Goal: Task Accomplishment & Management: Complete application form

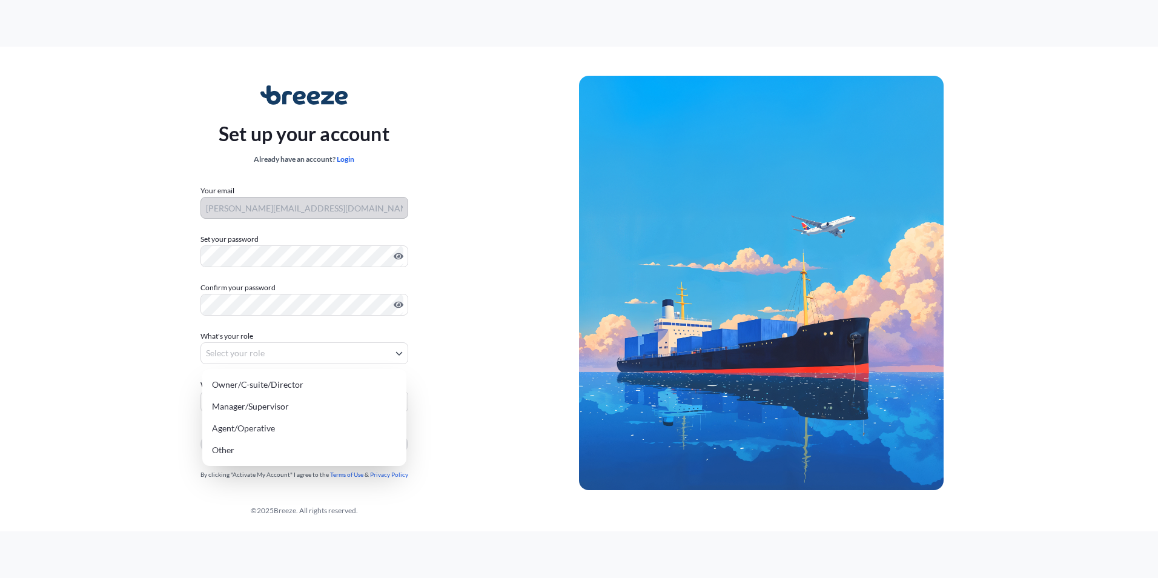
click at [273, 353] on body "Set up your account Already have an account? Login Your email d.smith@amt-sa.co…" at bounding box center [579, 289] width 1158 height 578
click at [260, 405] on div "Manager/Supervisor" at bounding box center [304, 406] width 194 height 22
select select "manager/supervisor"
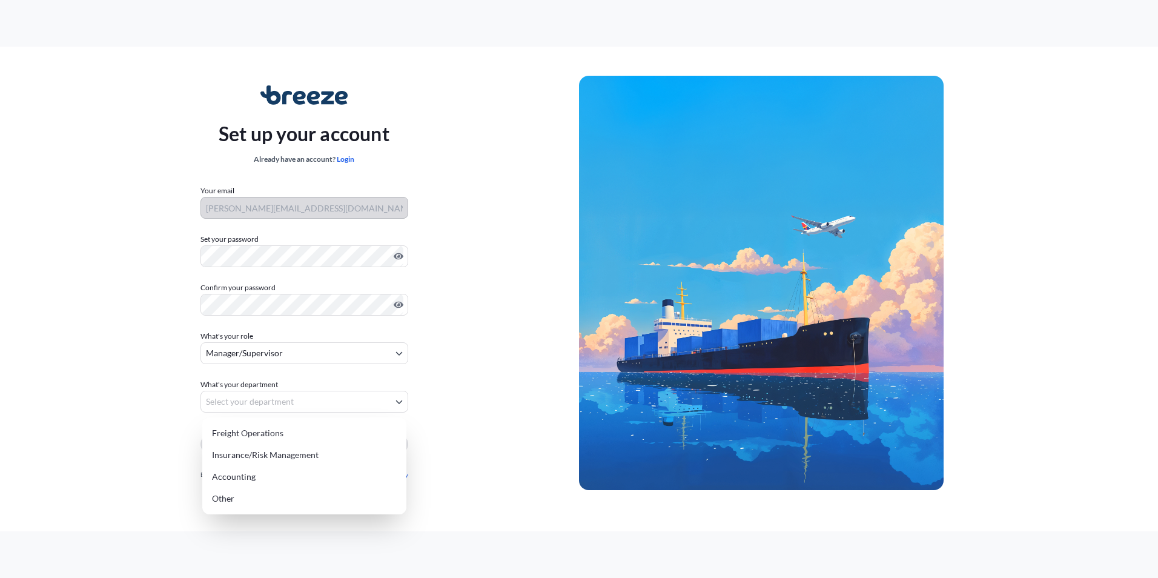
click at [247, 397] on body "Set up your account Already have an account? Login Your email d.smith@amt-sa.co…" at bounding box center [579, 289] width 1158 height 578
click at [274, 432] on div "Freight Operations" at bounding box center [304, 433] width 194 height 22
select select "freight operations"
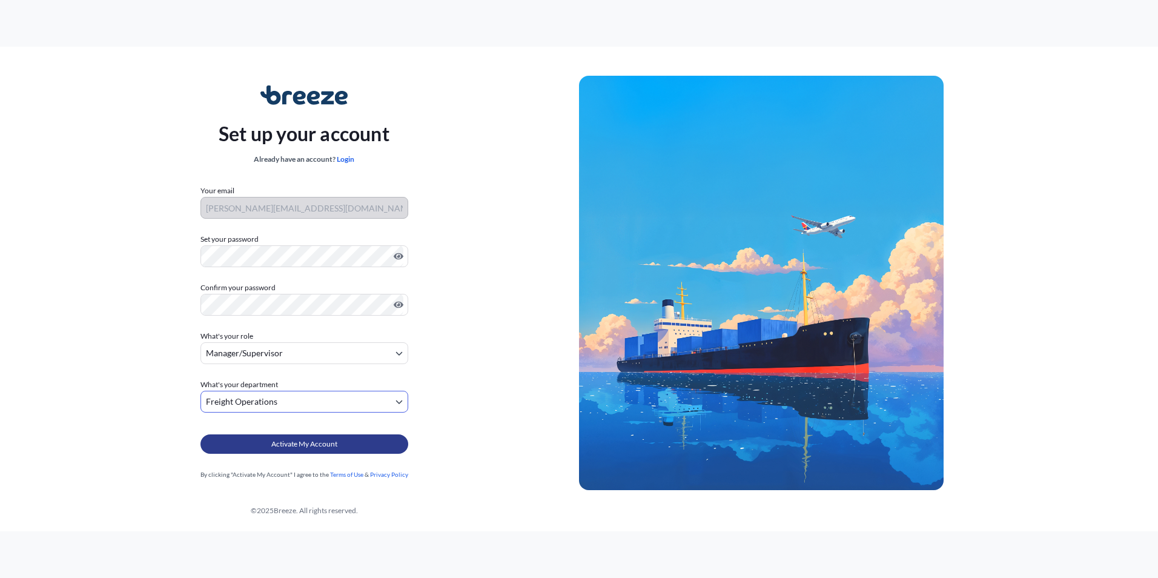
click at [311, 446] on span "Activate My Account" at bounding box center [304, 444] width 66 height 12
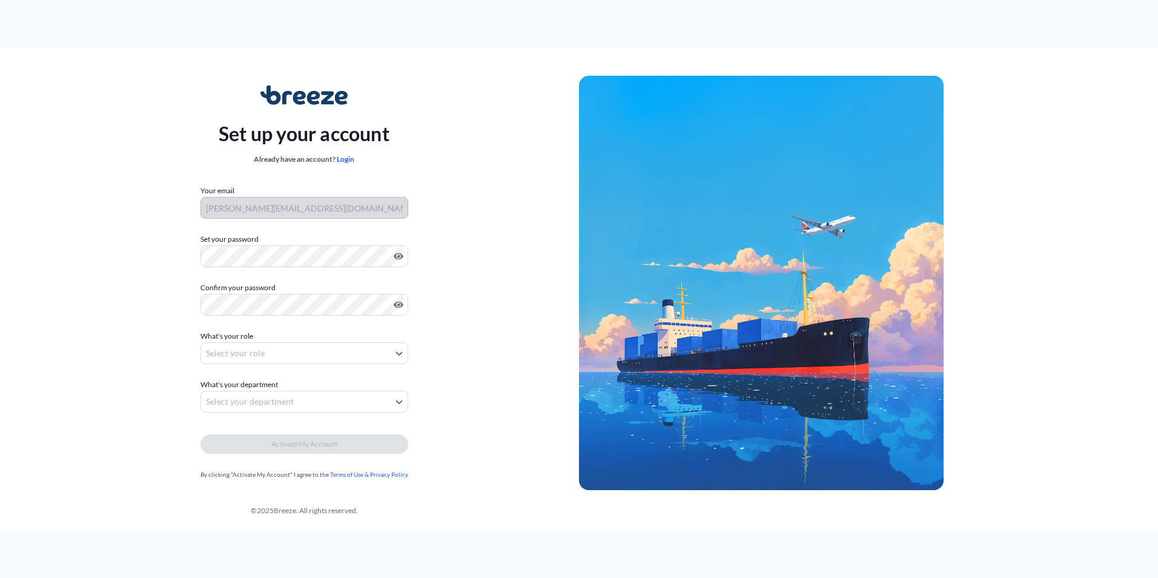
click at [323, 271] on form "Your email d.smith@amt-sa.com Set your password Must include: Upper & lower cas…" at bounding box center [304, 333] width 208 height 296
click at [320, 266] on div at bounding box center [304, 256] width 208 height 22
click at [311, 372] on form "Your email d.smith@amt-sa.com Set your password Must include: Upper & lower cas…" at bounding box center [304, 333] width 208 height 296
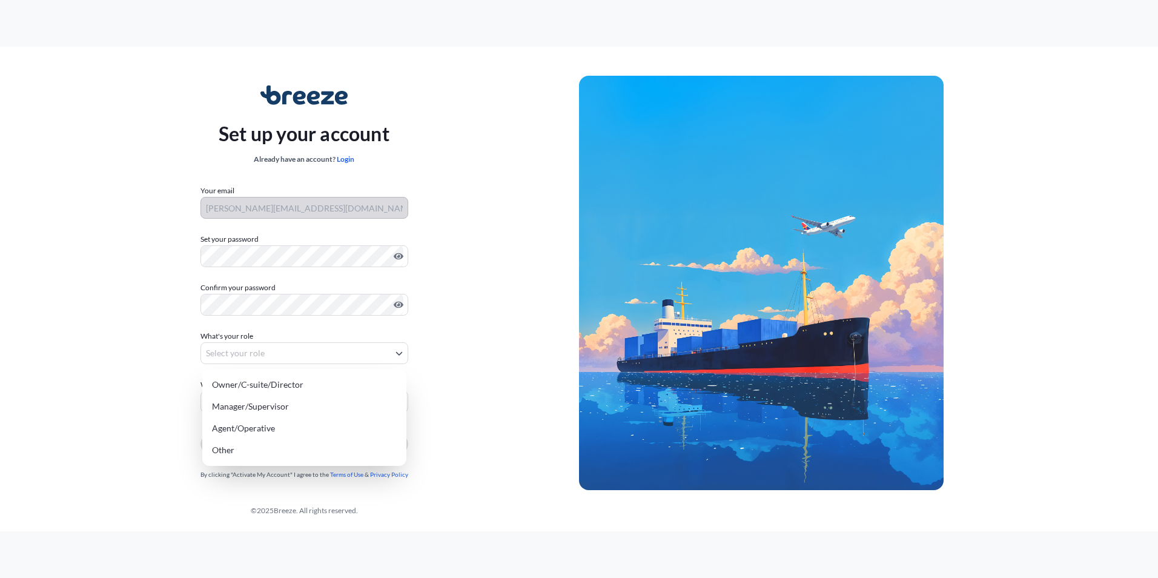
click at [308, 348] on body "Set up your account Already have an account? Login Your email d.smith@amt-sa.co…" at bounding box center [579, 289] width 1158 height 578
click at [239, 412] on div "Owner/C-suite/Director Manager/Supervisor Agent/Operative Other" at bounding box center [304, 417] width 204 height 97
select select "manager/supervisor"
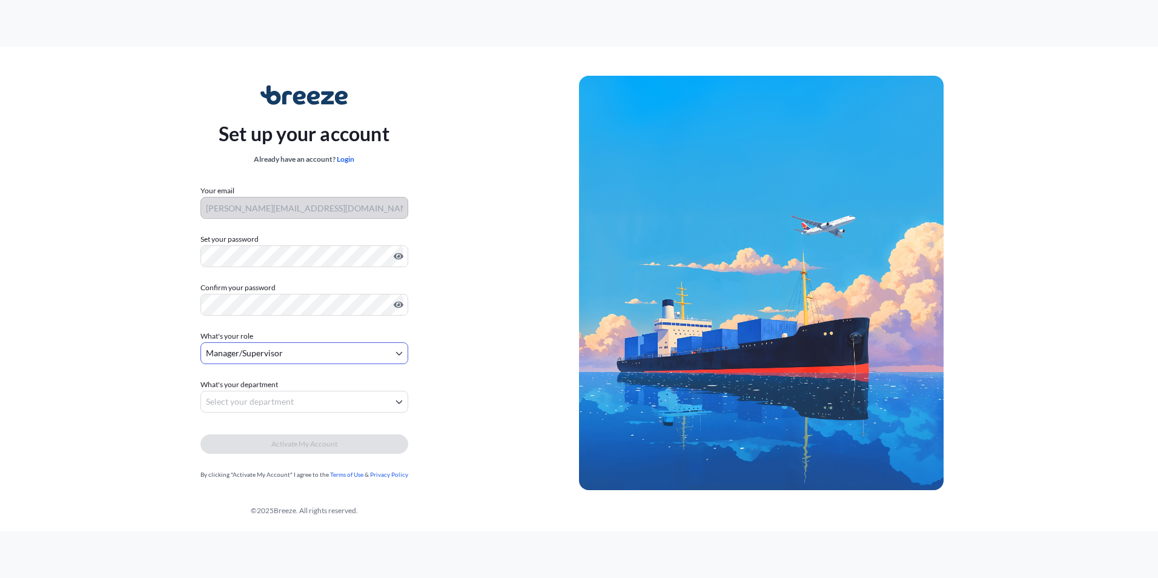
click at [235, 397] on body "Set up your account Already have an account? Login Your email d.smith@amt-sa.co…" at bounding box center [579, 289] width 1158 height 578
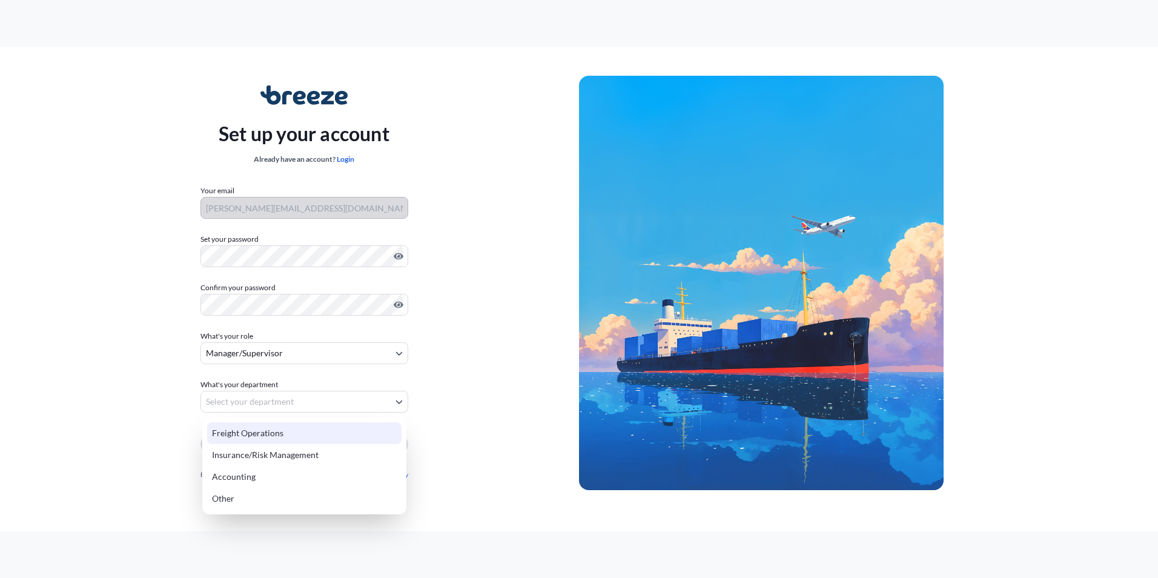
click at [239, 428] on div "Freight Operations" at bounding box center [304, 433] width 194 height 22
select select "freight operations"
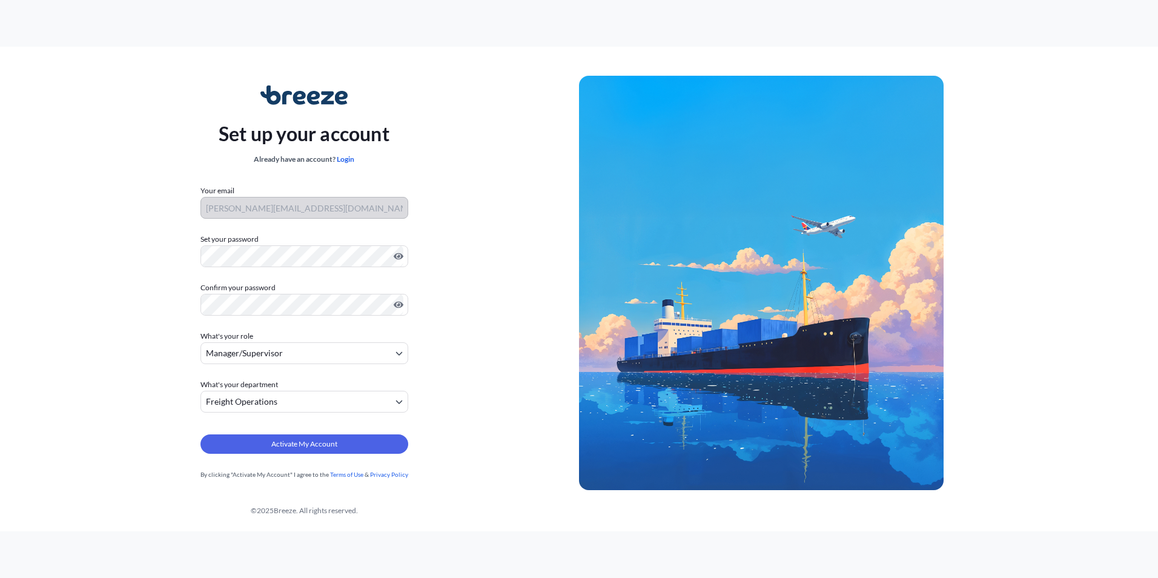
click at [282, 417] on form "Your email d.smith@amt-sa.com Set your password Must include: Upper & lower cas…" at bounding box center [304, 333] width 208 height 296
click at [286, 441] on span "Activate My Account" at bounding box center [304, 444] width 66 height 12
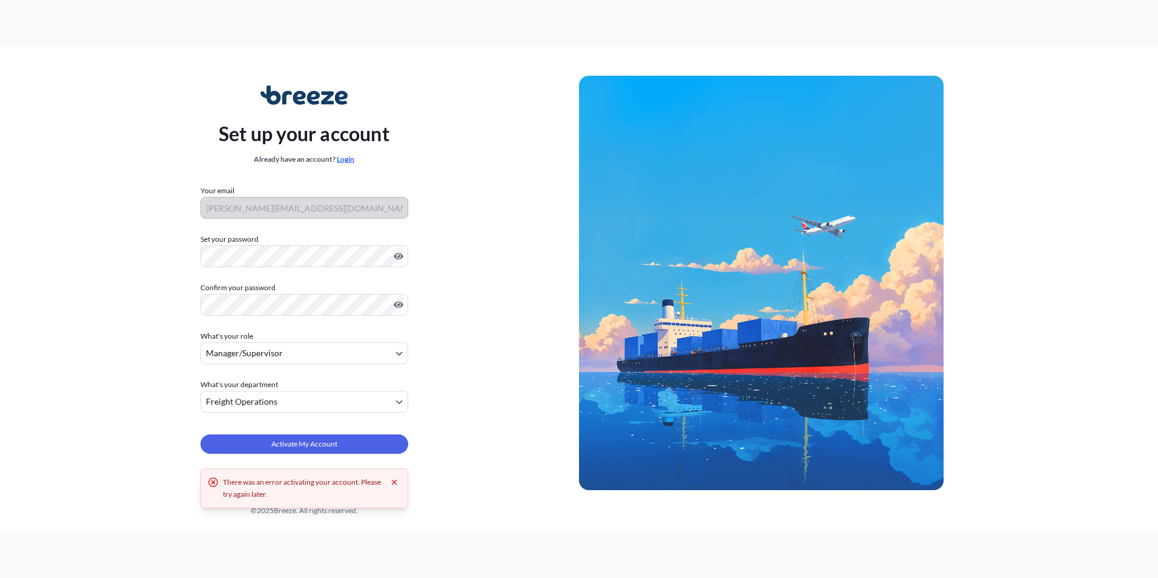
click at [346, 155] on link "Login" at bounding box center [346, 158] width 18 height 9
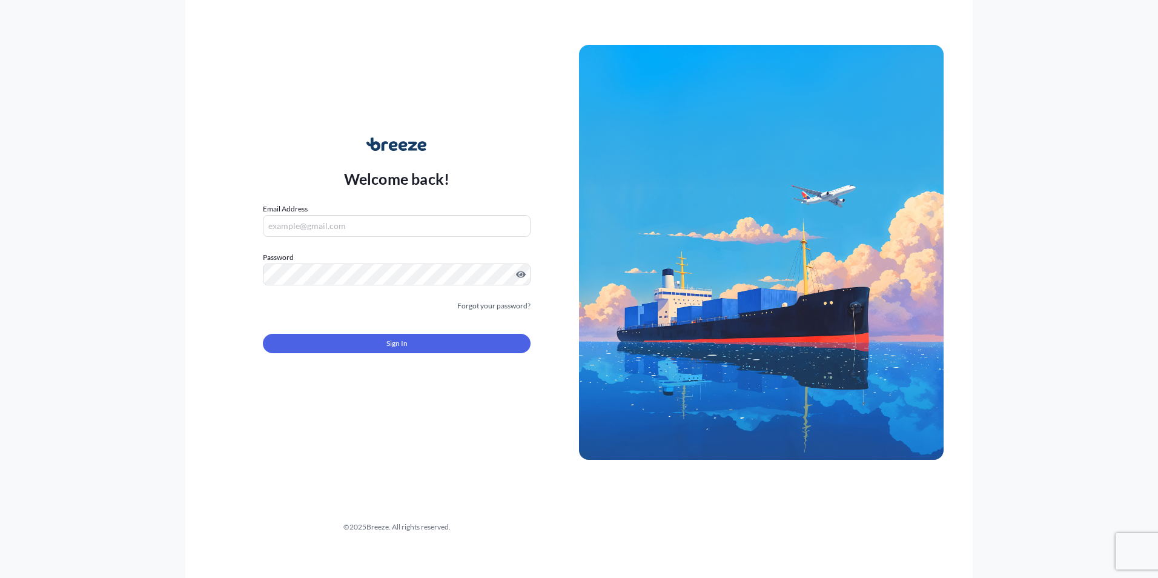
drag, startPoint x: 358, startPoint y: 213, endPoint x: 360, endPoint y: 228, distance: 15.9
click at [358, 214] on div "Email Address" at bounding box center [397, 220] width 268 height 34
click at [360, 228] on input "Email Address" at bounding box center [397, 226] width 268 height 22
type input "[PERSON_NAME][EMAIL_ADDRESS][DOMAIN_NAME]"
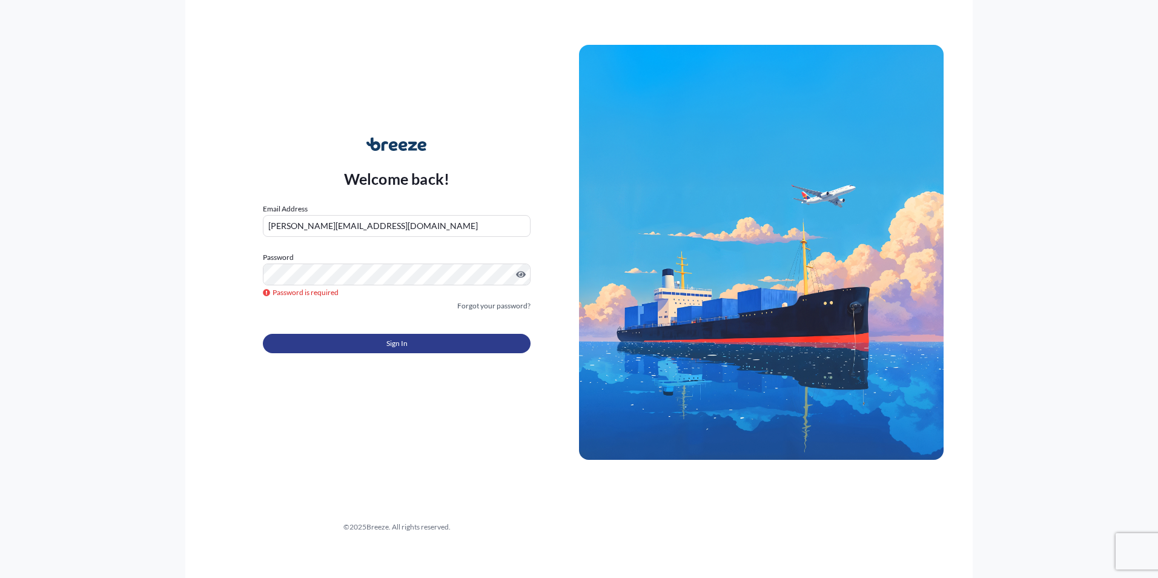
click at [378, 345] on button "Sign In" at bounding box center [397, 343] width 268 height 19
click at [504, 303] on link "Forgot your password?" at bounding box center [493, 306] width 73 height 12
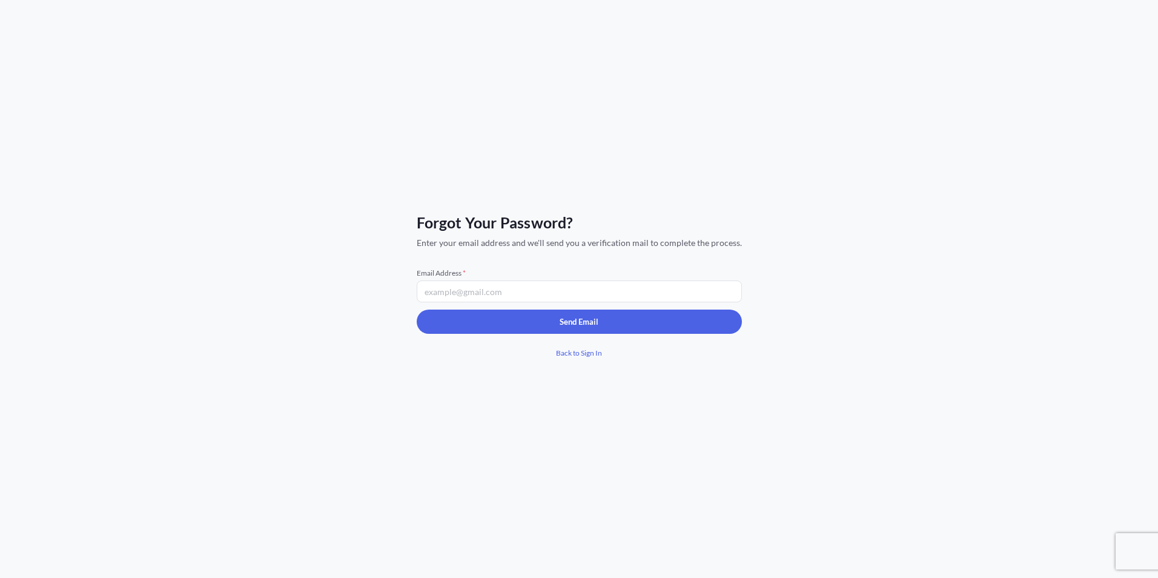
click at [479, 282] on input "Email Address *" at bounding box center [579, 291] width 325 height 22
type input "[PERSON_NAME][EMAIL_ADDRESS][DOMAIN_NAME]"
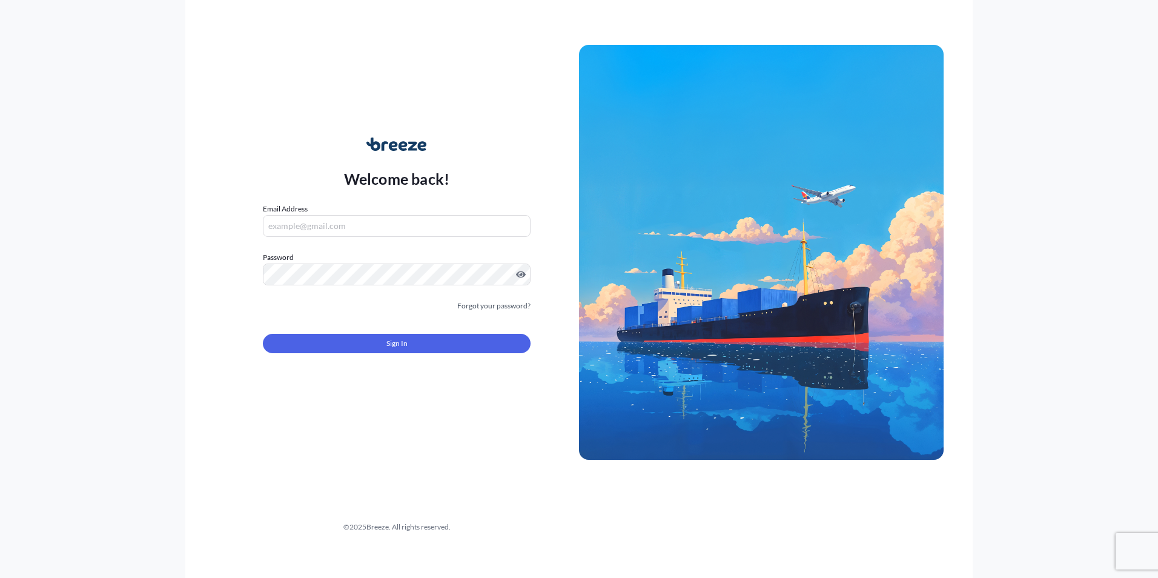
click at [311, 223] on input "Email Address" at bounding box center [397, 226] width 268 height 22
type input "[PERSON_NAME][EMAIL_ADDRESS][DOMAIN_NAME]"
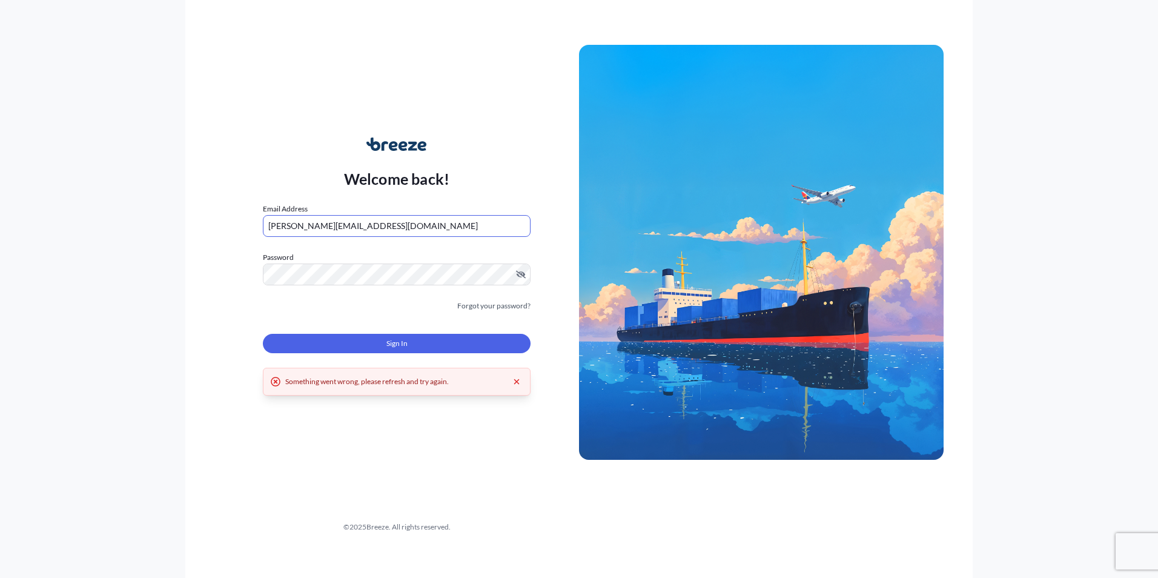
click at [419, 221] on input "[PERSON_NAME][EMAIL_ADDRESS][DOMAIN_NAME]" at bounding box center [397, 226] width 268 height 22
click at [520, 115] on div "Welcome back! Email Address [PERSON_NAME][EMAIL_ADDRESS][DOMAIN_NAME] Password …" at bounding box center [396, 252] width 365 height 279
